Goal: Task Accomplishment & Management: Manage account settings

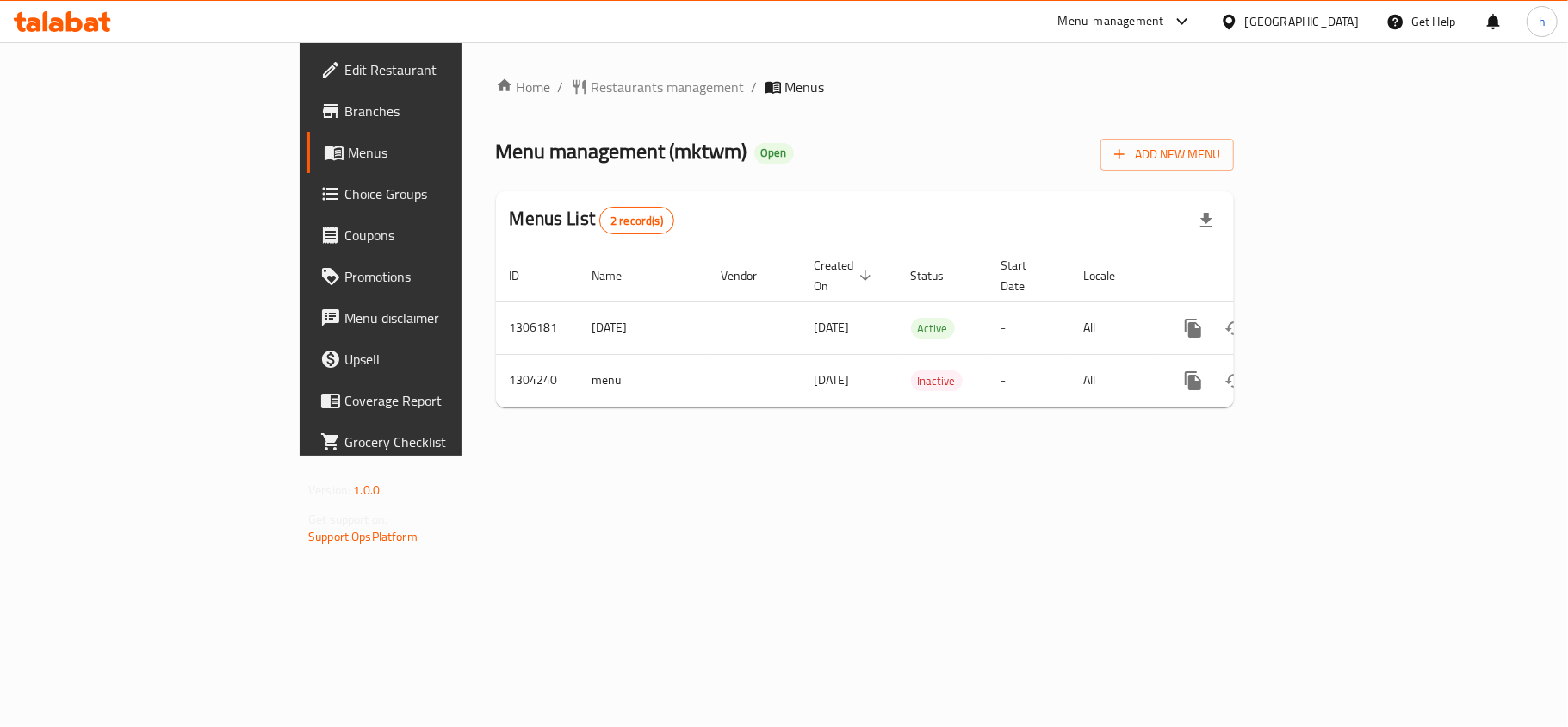
click at [1234, 19] on icon at bounding box center [1229, 20] width 12 height 14
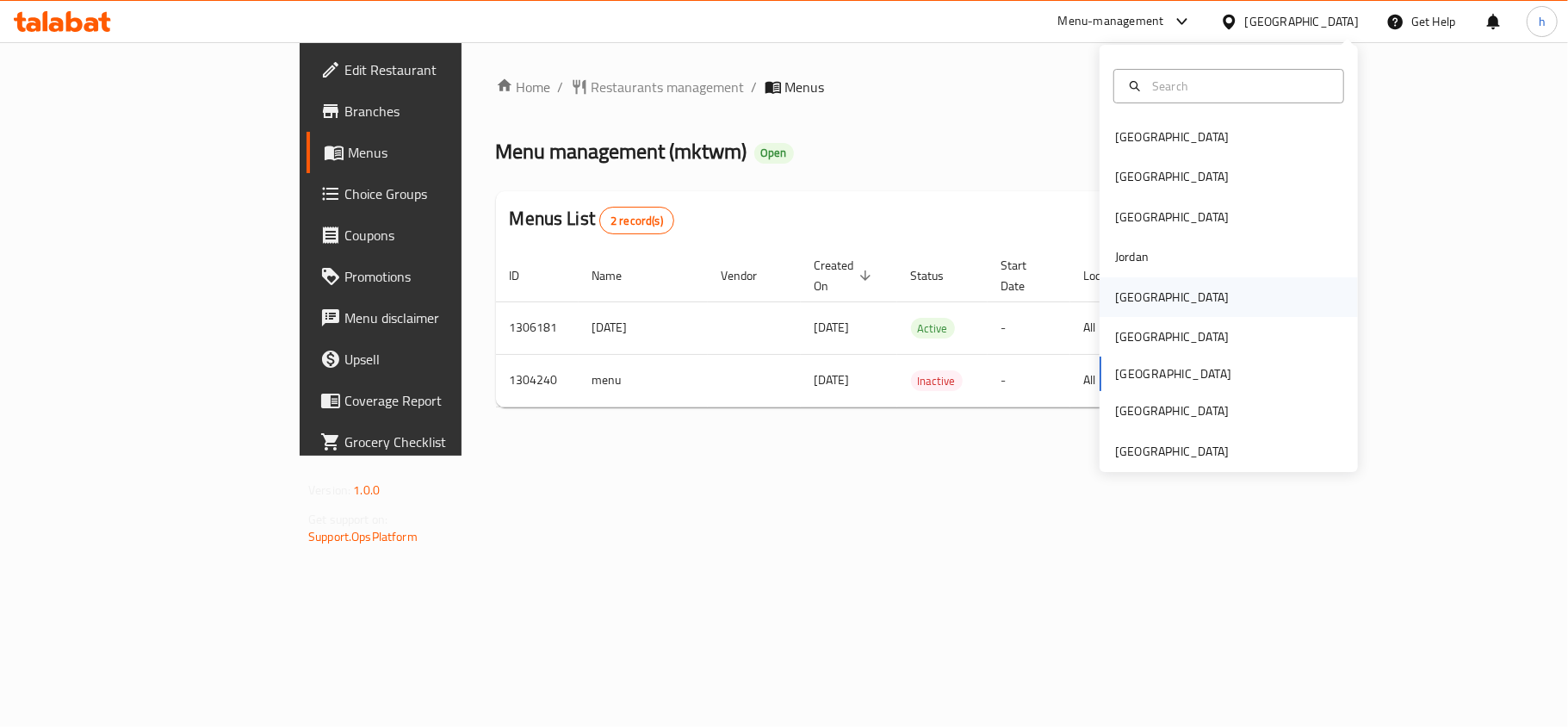
click at [1123, 303] on div "[GEOGRAPHIC_DATA]" at bounding box center [1171, 297] width 114 height 19
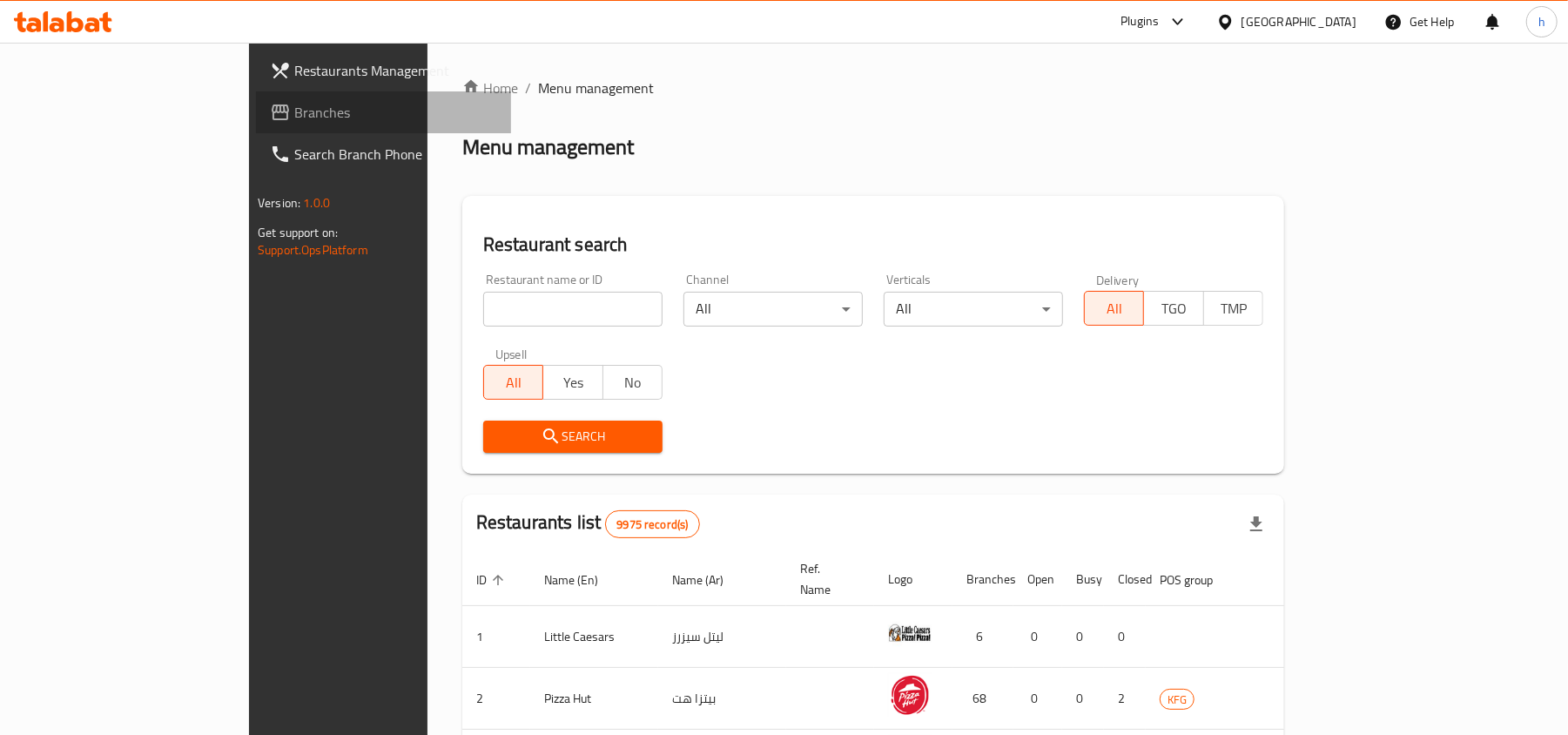
drag, startPoint x: 61, startPoint y: 106, endPoint x: 204, endPoint y: 133, distance: 145.5
click at [294, 106] on span "Branches" at bounding box center [395, 112] width 203 height 21
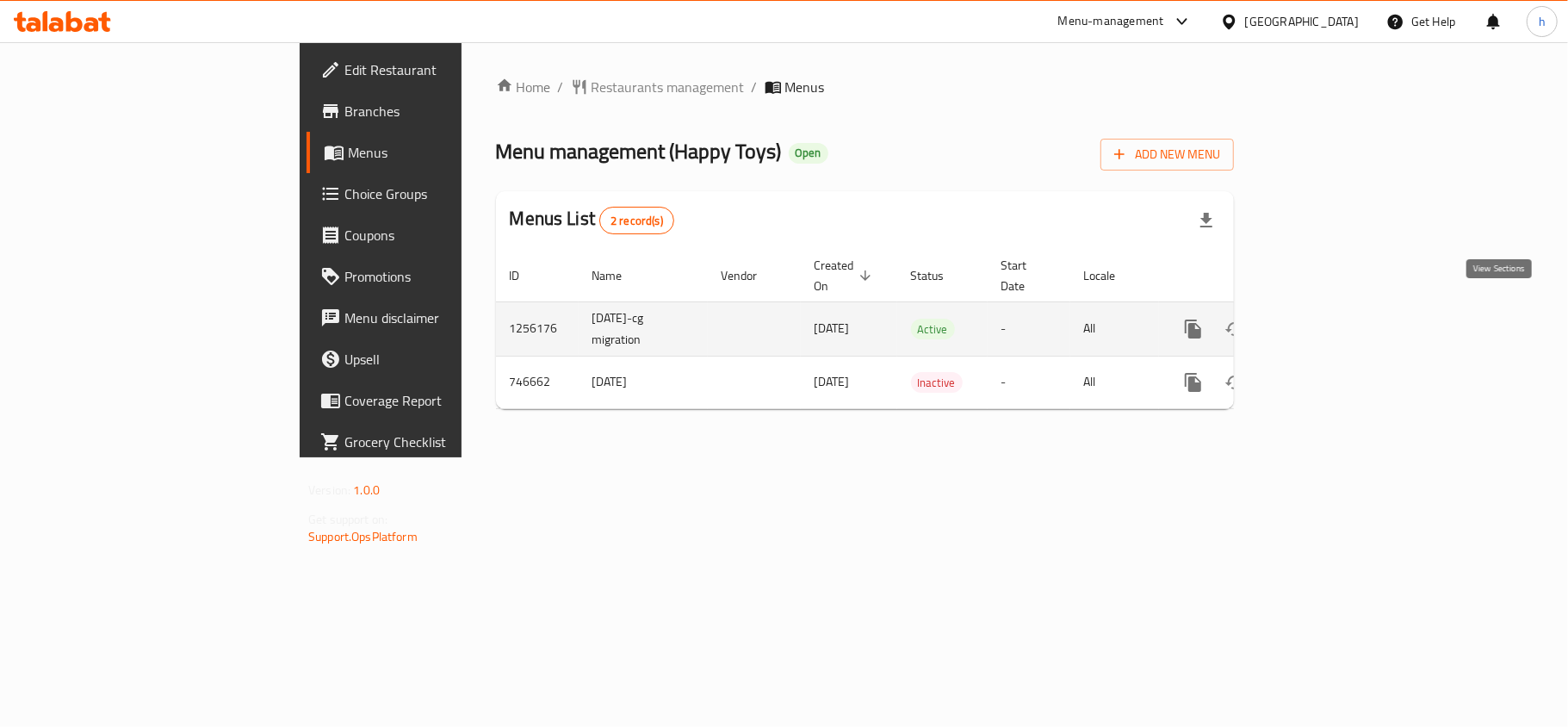
click at [1327, 319] on icon "enhanced table" at bounding box center [1318, 329] width 21 height 21
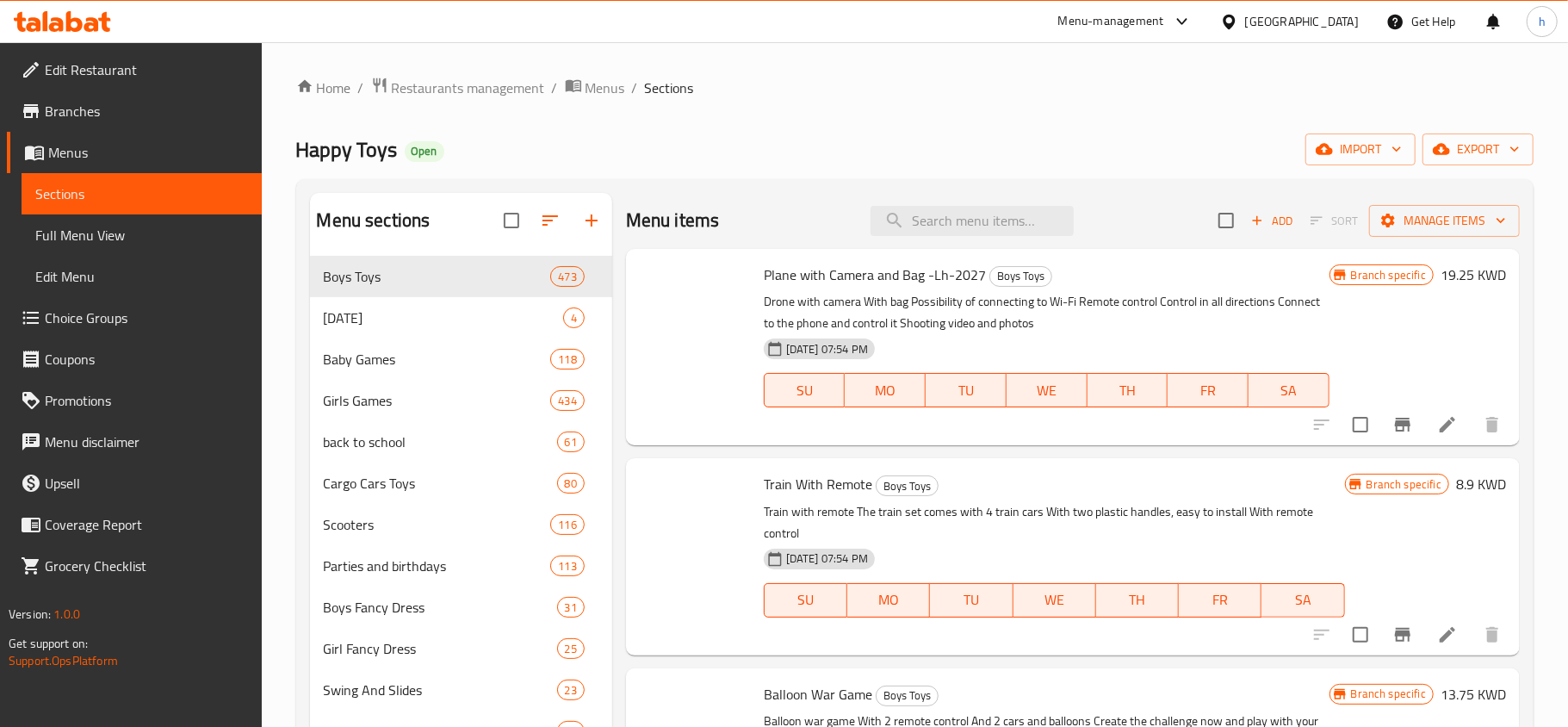
click at [1112, 153] on div "Happy Toys Open import export" at bounding box center [915, 149] width 1237 height 32
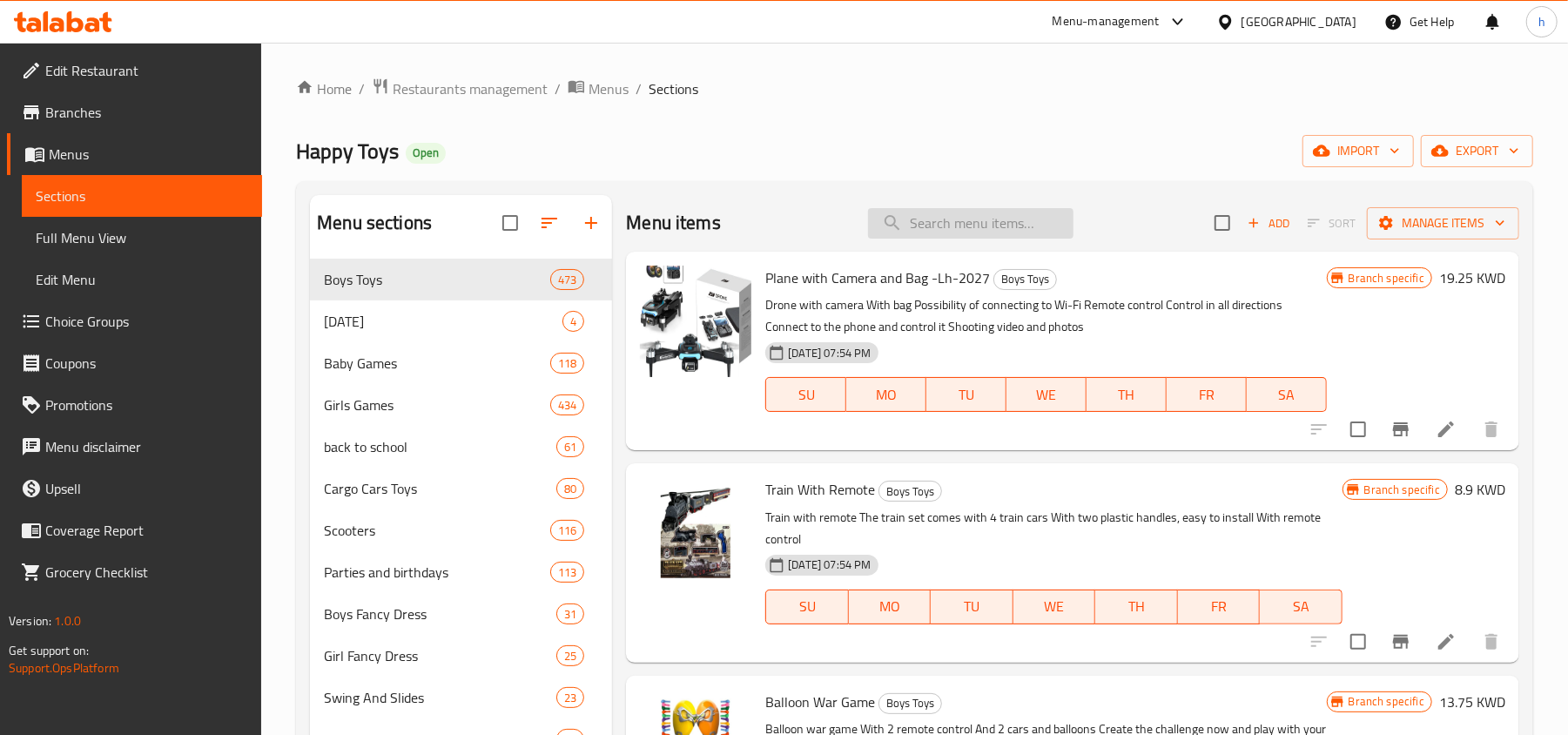
click at [928, 206] on div "Menu items Add Sort Manage items" at bounding box center [1072, 223] width 893 height 57
click at [931, 220] on input "search" at bounding box center [971, 223] width 205 height 31
paste input "Children's Camera+8GB-Blue"
click at [931, 220] on input "Children's Camera+8GB-Blue" at bounding box center [971, 223] width 205 height 31
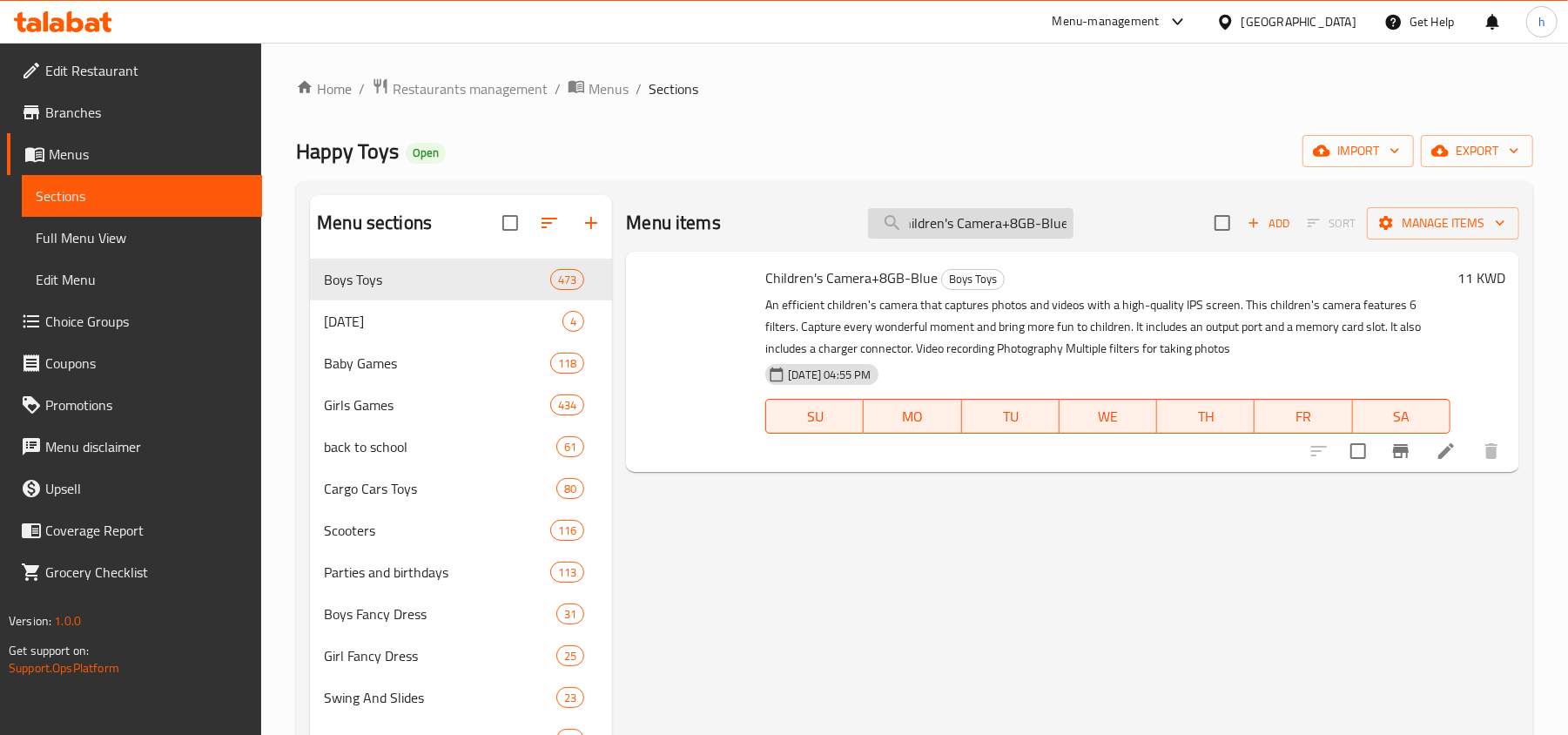
type input "Children's Camera+8GB-Blue"
click at [693, 298] on img at bounding box center [695, 321] width 111 height 111
click at [721, 332] on img at bounding box center [695, 321] width 111 height 111
click at [926, 273] on span "Children's Camera+8GB-Blue" at bounding box center [851, 278] width 172 height 26
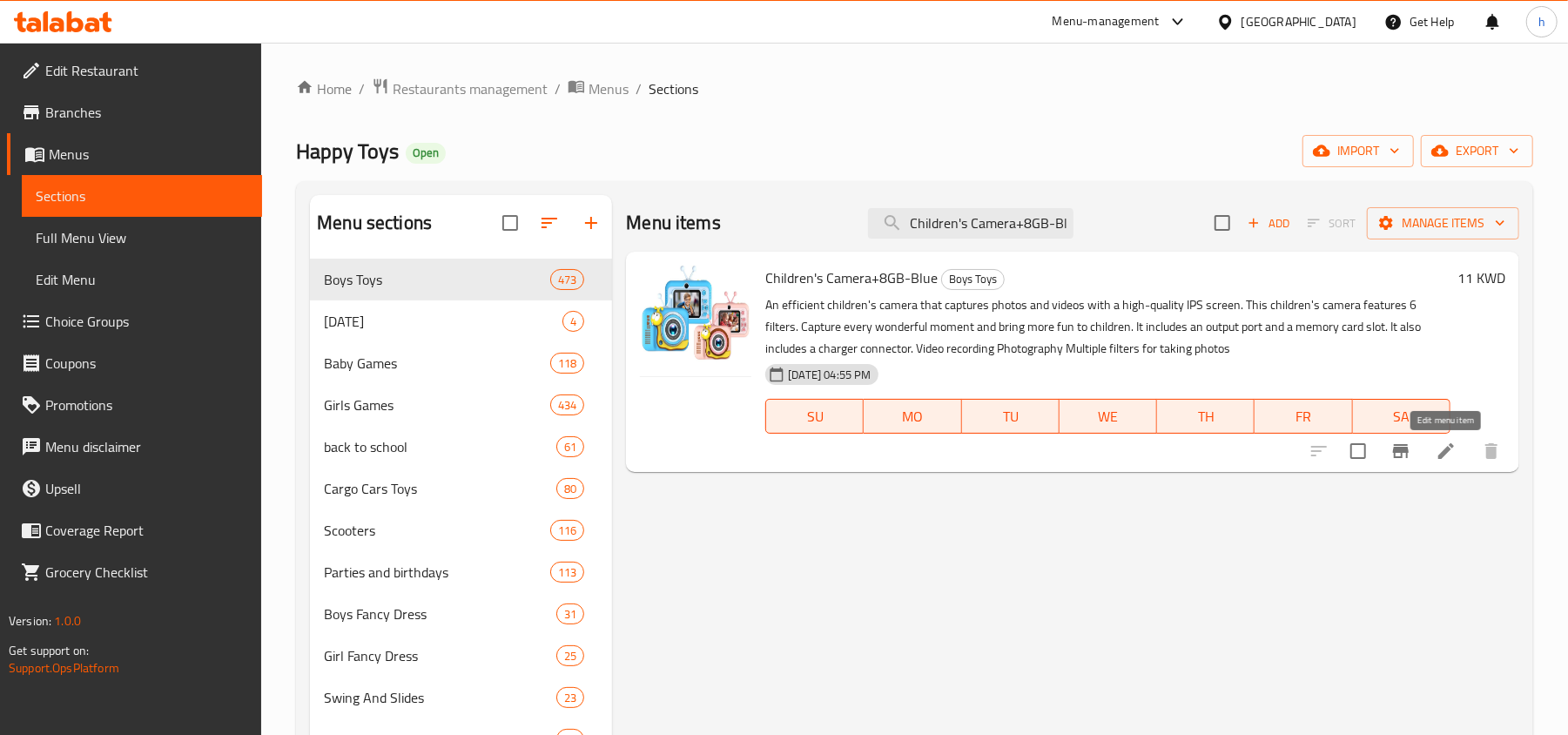
click at [1446, 451] on icon at bounding box center [1445, 451] width 15 height 15
